Goal: Find specific page/section: Find specific page/section

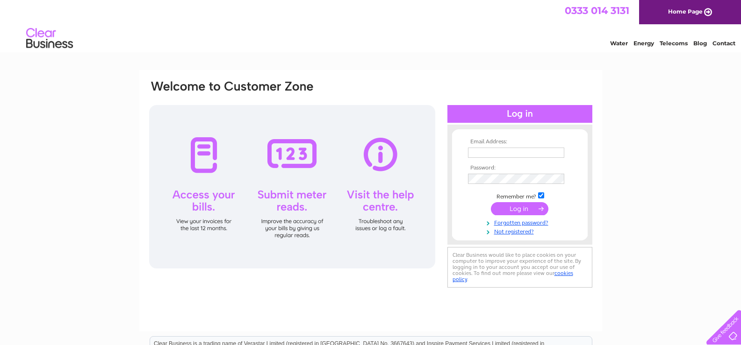
type input "lizhomerent@hotmail.co.uk"
click at [513, 205] on input "submit" at bounding box center [519, 208] width 57 height 13
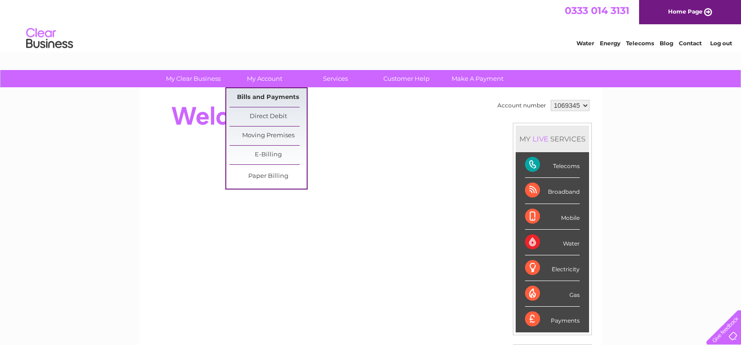
click at [255, 93] on link "Bills and Payments" at bounding box center [267, 97] width 77 height 19
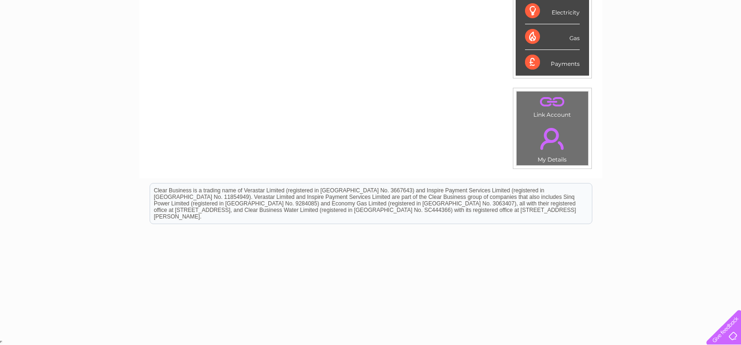
scroll to position [23, 0]
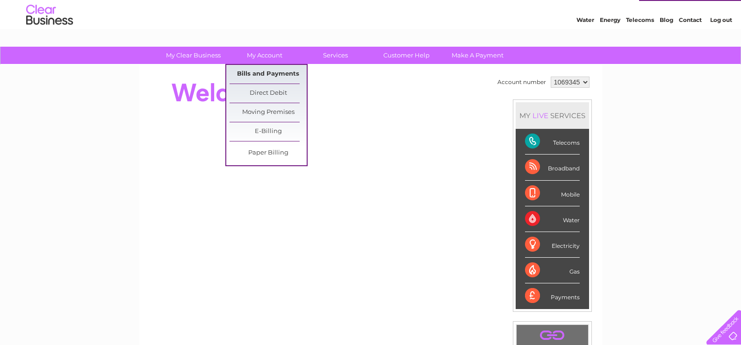
click at [256, 73] on link "Bills and Payments" at bounding box center [267, 74] width 77 height 19
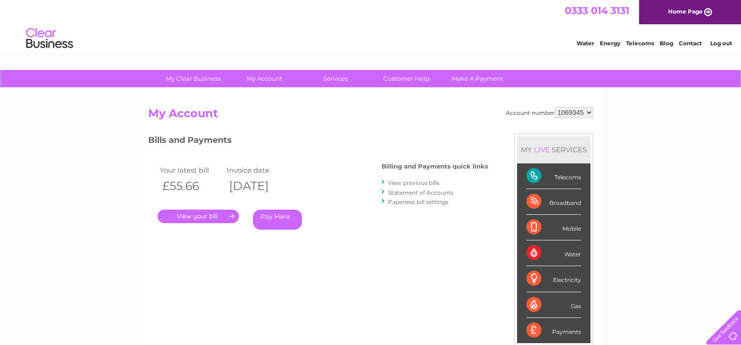
click at [206, 215] on link "." at bounding box center [197, 217] width 81 height 14
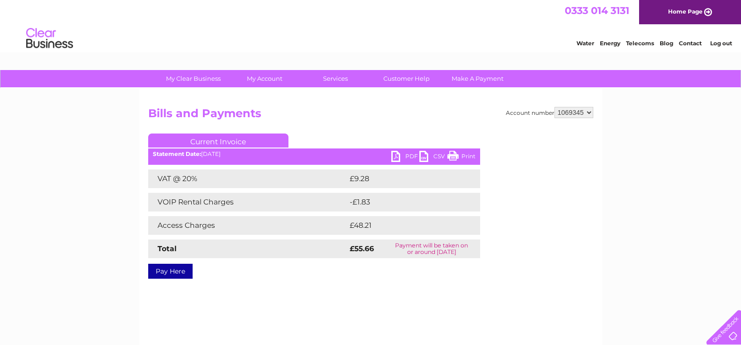
click at [400, 160] on link "PDF" at bounding box center [405, 158] width 28 height 14
